Goal: Transaction & Acquisition: Purchase product/service

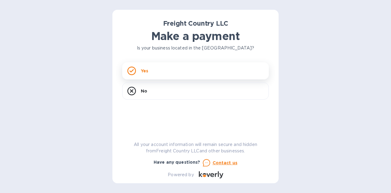
click at [175, 73] on div "Yes" at bounding box center [195, 70] width 147 height 17
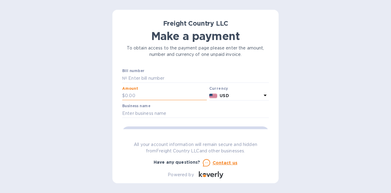
click at [127, 96] on input "text" at bounding box center [166, 95] width 82 height 9
type input "650.00"
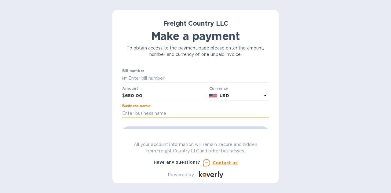
click at [157, 113] on input "text" at bounding box center [195, 113] width 147 height 9
type input "BLVD Medical"
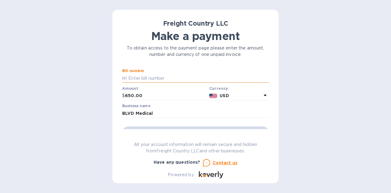
click at [160, 78] on input "text" at bounding box center [198, 78] width 142 height 9
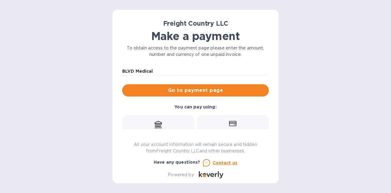
scroll to position [72, 0]
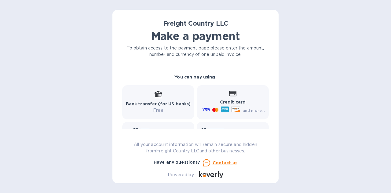
type input "2628 & 2605"
click at [163, 108] on p "Free" at bounding box center [158, 110] width 65 height 6
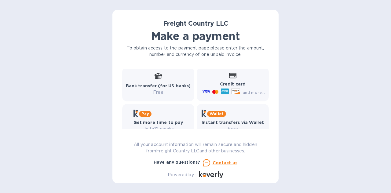
scroll to position [103, 0]
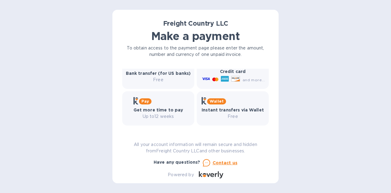
click at [162, 75] on b "Bank transfer (for US banks)" at bounding box center [158, 73] width 65 height 5
click at [232, 80] on icon at bounding box center [235, 78] width 8 height 5
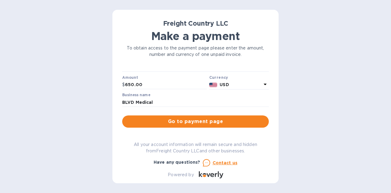
scroll to position [42, 0]
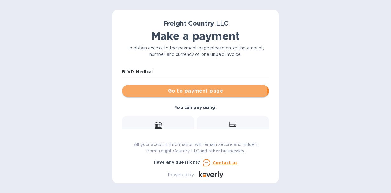
click at [188, 92] on span "Go to payment page" at bounding box center [195, 90] width 137 height 7
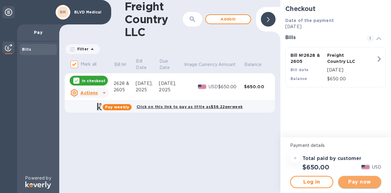
click at [352, 180] on span "Pay now" at bounding box center [359, 181] width 33 height 7
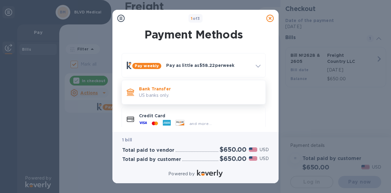
click at [165, 92] on p "US banks only." at bounding box center [200, 95] width 122 height 6
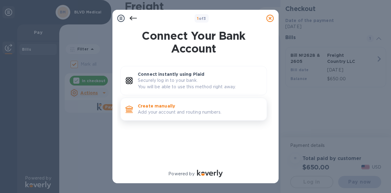
click at [164, 104] on p "Create manually" at bounding box center [200, 106] width 124 height 6
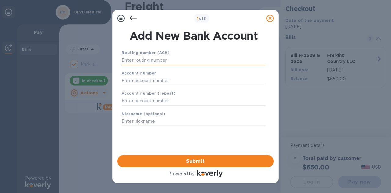
click at [154, 60] on input "text" at bounding box center [194, 60] width 144 height 9
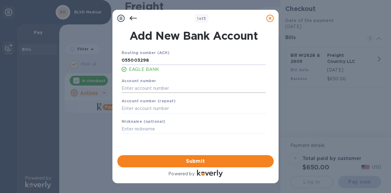
type input "055003298"
click at [153, 88] on input "text" at bounding box center [194, 88] width 144 height 9
type input "00200369338"
click at [142, 108] on input "text" at bounding box center [194, 108] width 144 height 9
type input "00200369338"
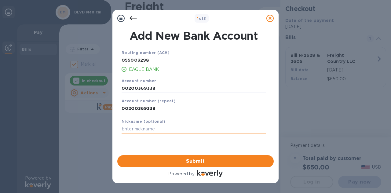
click at [132, 130] on input "text" at bounding box center [194, 129] width 144 height 9
type input "BLVD Eagle"
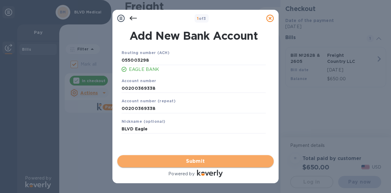
click at [186, 159] on span "Submit" at bounding box center [195, 161] width 147 height 7
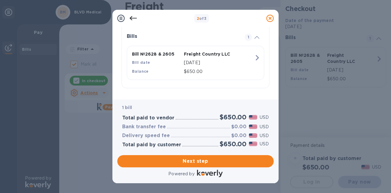
scroll to position [141, 0]
click at [192, 160] on span "Next step" at bounding box center [195, 161] width 147 height 7
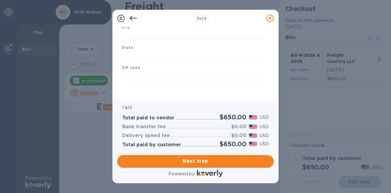
type input "[GEOGRAPHIC_DATA]"
click at [154, 75] on input "text" at bounding box center [194, 75] width 144 height 9
type input "20817"
click at [149, 55] on input "text" at bounding box center [194, 55] width 144 height 9
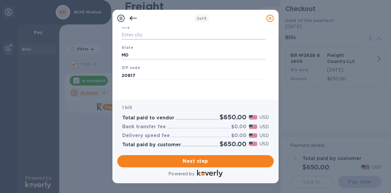
type input "MD"
click at [160, 37] on input "text" at bounding box center [194, 34] width 144 height 9
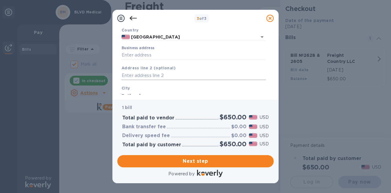
type input "Bethesda"
click at [169, 76] on input "text" at bounding box center [194, 75] width 144 height 9
type input "Suite 300"
click at [161, 57] on input "Business address" at bounding box center [194, 55] width 144 height 9
type input "[STREET_ADDRESS]"
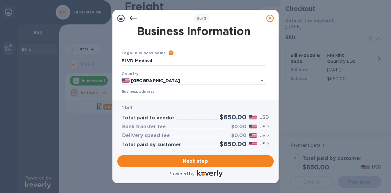
scroll to position [0, 0]
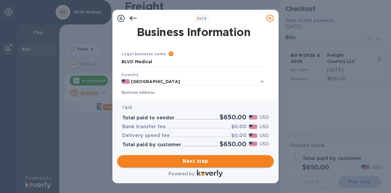
click at [187, 163] on span "Next step" at bounding box center [195, 161] width 147 height 7
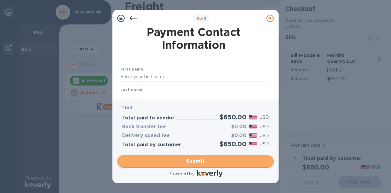
click at [193, 162] on span "Submit" at bounding box center [195, 161] width 147 height 7
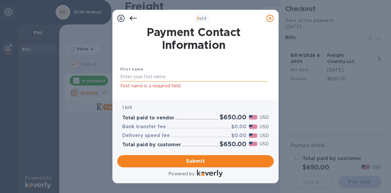
click at [160, 78] on input "text" at bounding box center [193, 76] width 147 height 9
type input "[PERSON_NAME]"
type input "5712327707"
type input "[PERSON_NAME][EMAIL_ADDRESS][DOMAIN_NAME]"
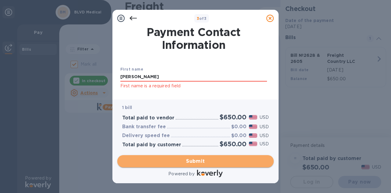
click at [192, 160] on span "Submit" at bounding box center [195, 161] width 147 height 7
click at [189, 161] on span "Submit" at bounding box center [195, 161] width 147 height 7
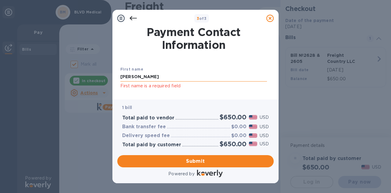
click at [134, 78] on input "[PERSON_NAME]" at bounding box center [193, 76] width 147 height 9
click at [169, 106] on p "1 bill" at bounding box center [195, 107] width 147 height 6
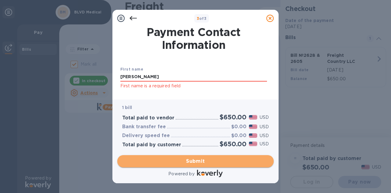
click at [187, 165] on button "Submit" at bounding box center [195, 161] width 156 height 12
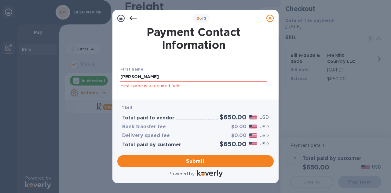
click at [225, 93] on div "Last name [PERSON_NAME]" at bounding box center [193, 102] width 151 height 20
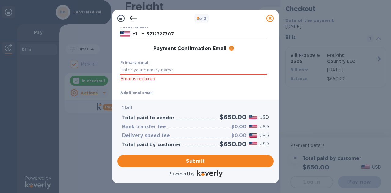
scroll to position [92, 0]
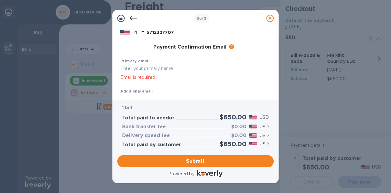
click at [153, 70] on input "text" at bounding box center [193, 68] width 147 height 9
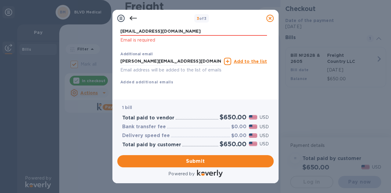
scroll to position [136, 0]
type input "[EMAIL_ADDRESS][DOMAIN_NAME]"
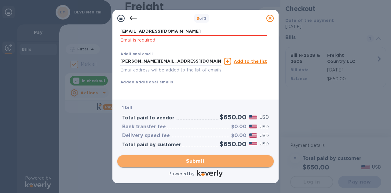
click at [202, 162] on span "Submit" at bounding box center [195, 161] width 147 height 7
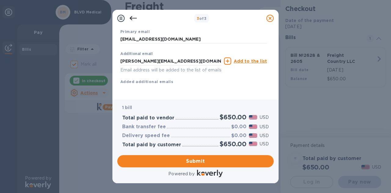
click at [197, 86] on div "First name [PERSON_NAME] First name is a required field Last name [PERSON_NAME]…" at bounding box center [193, 20] width 147 height 150
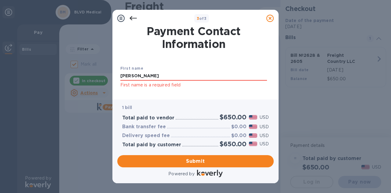
scroll to position [0, 0]
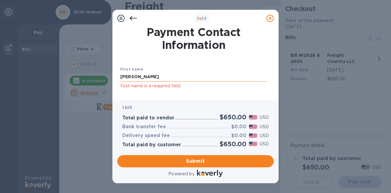
click at [138, 78] on input "[PERSON_NAME]" at bounding box center [193, 76] width 147 height 9
type input "R"
type input "[PERSON_NAME]"
click button "Submit" at bounding box center [0, 0] width 0 height 0
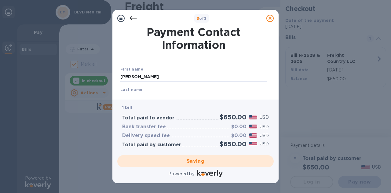
click at [129, 89] on b "Last name" at bounding box center [131, 89] width 22 height 5
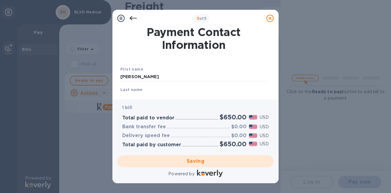
checkbox input "false"
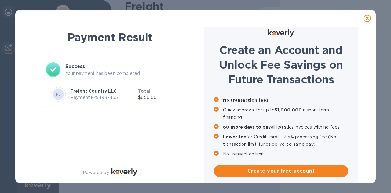
scroll to position [13, 0]
